Goal: Task Accomplishment & Management: Use online tool/utility

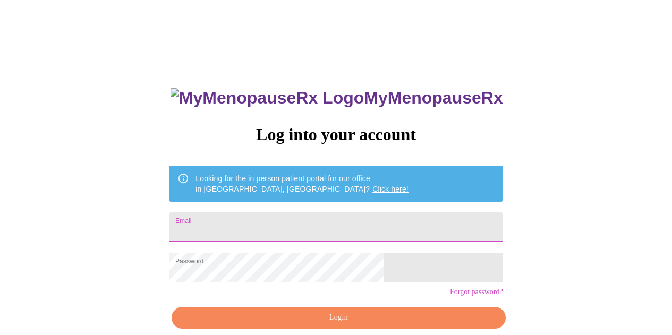
type input "[EMAIL_ADDRESS][DOMAIN_NAME]"
click at [531, 180] on div "MyMenopauseRx Log into your account Looking for the in person patient portal fo…" at bounding box center [336, 205] width 664 height 402
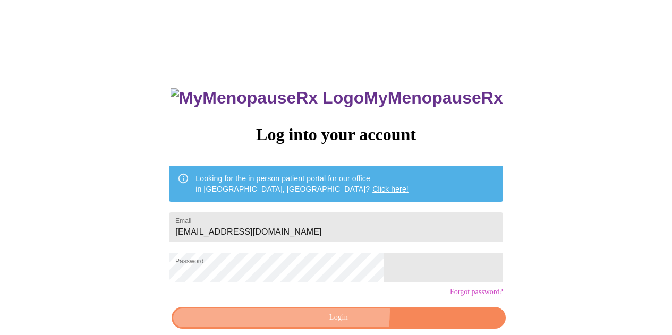
click at [340, 325] on span "Login" at bounding box center [338, 317] width 309 height 13
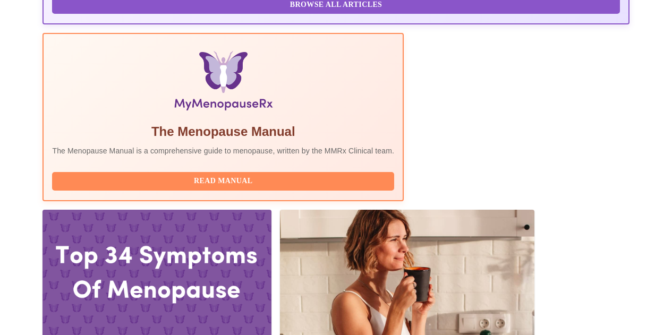
scroll to position [347, 0]
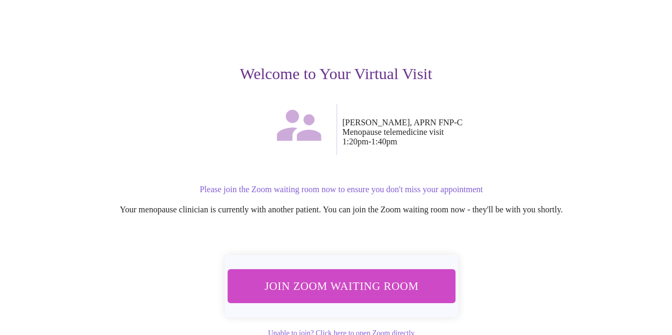
scroll to position [91, 0]
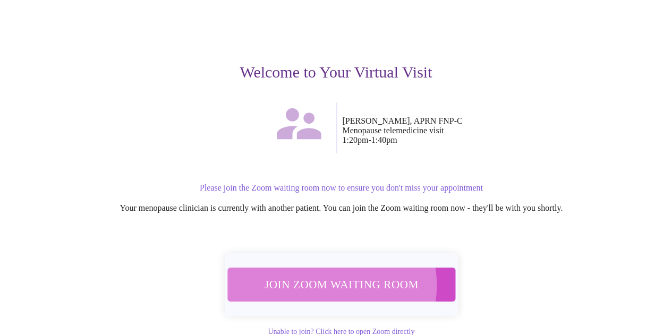
click at [331, 280] on span "Join Zoom Waiting Room" at bounding box center [341, 285] width 200 height 20
